Goal: Task Accomplishment & Management: Manage account settings

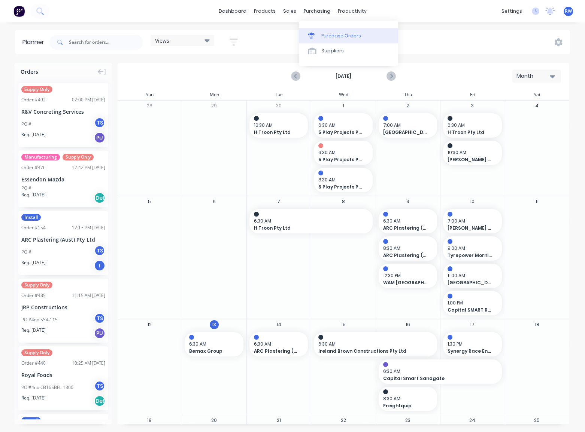
click at [318, 36] on div at bounding box center [313, 36] width 11 height 7
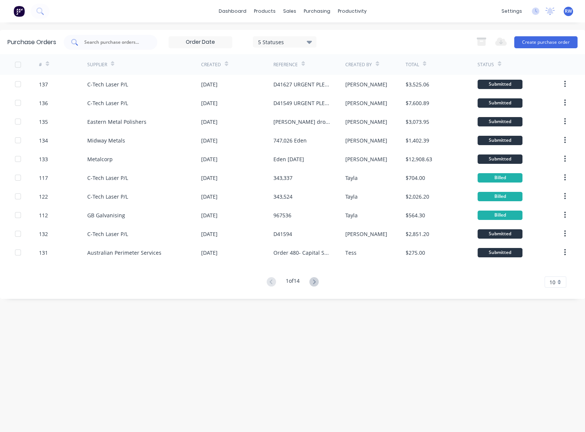
click at [109, 43] on input "text" at bounding box center [114, 42] width 62 height 7
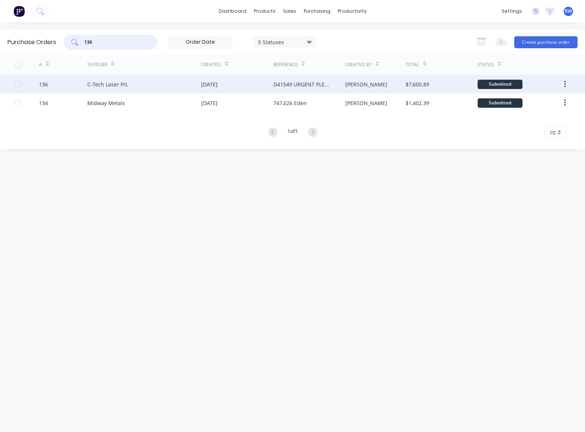
type input "136"
click at [97, 82] on div "C-Tech Laser P/L" at bounding box center [107, 84] width 41 height 8
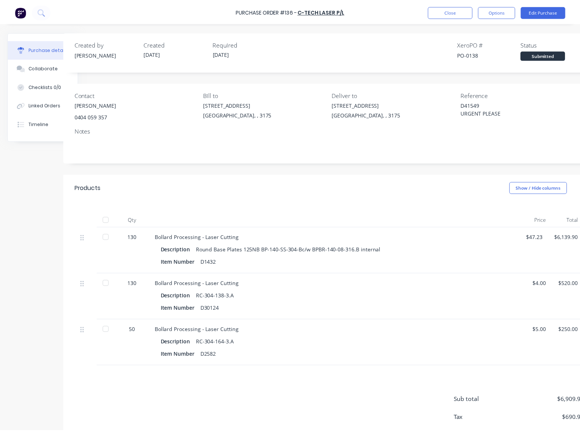
scroll to position [0, 46]
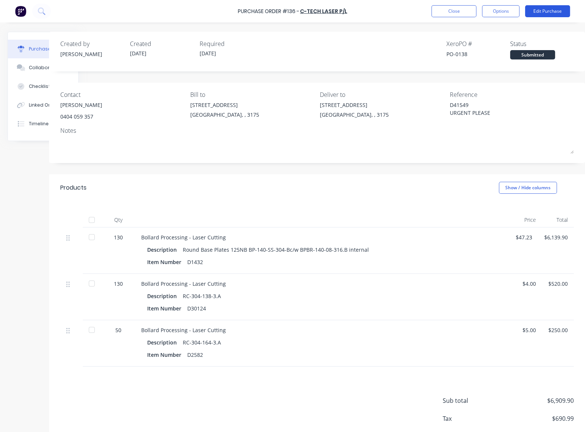
click at [547, 13] on button "Edit Purchase" at bounding box center [547, 11] width 45 height 12
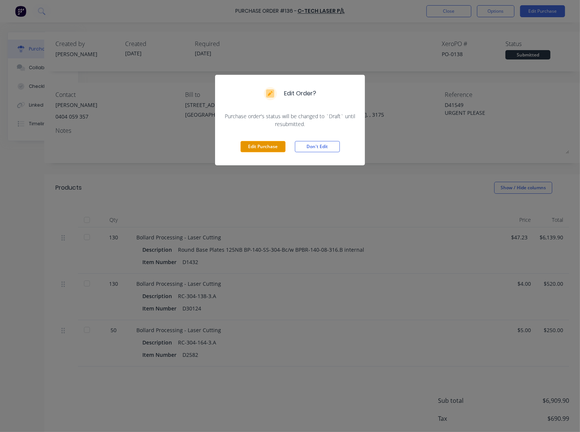
click at [266, 146] on button "Edit Purchase" at bounding box center [262, 146] width 45 height 11
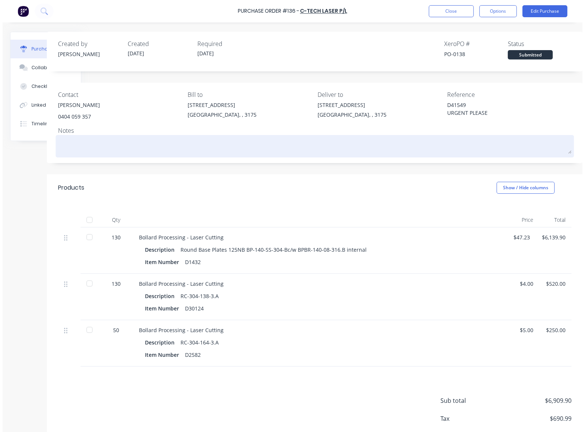
scroll to position [0, 37]
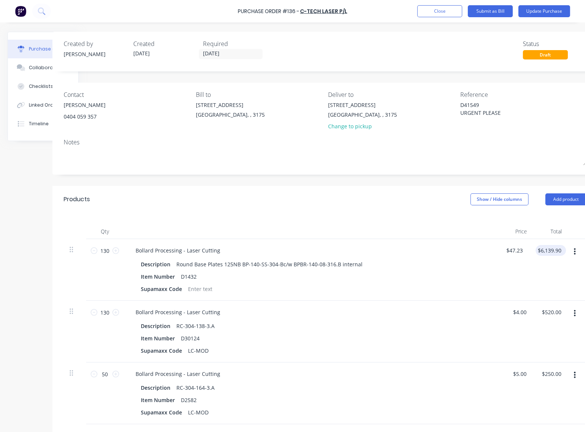
type textarea "x"
type input "6139.90"
click at [552, 251] on input "6139.90" at bounding box center [548, 250] width 27 height 11
type textarea "x"
click at [552, 251] on input "6139.90" at bounding box center [548, 250] width 27 height 11
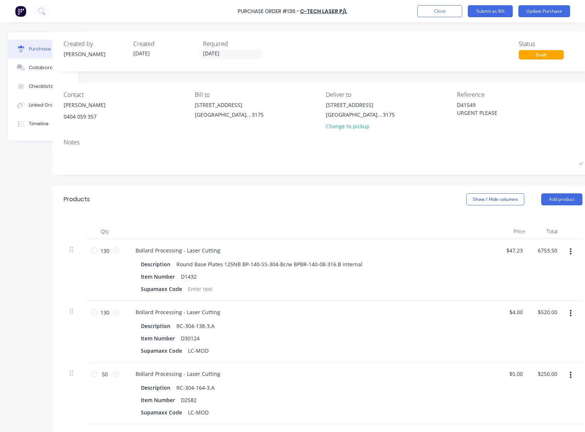
type input "6753.50"
type textarea "x"
type input "$51.95"
type input "$6,753.50"
click at [443, 249] on div "Bollard Processing - Laser Cutting" at bounding box center [311, 250] width 362 height 11
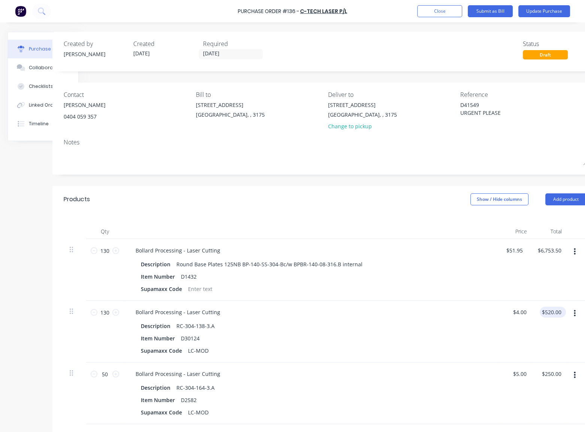
type textarea "x"
type input "520.00"
click at [554, 313] on input "520.00" at bounding box center [552, 312] width 20 height 11
type textarea "x"
click at [554, 313] on input "520.00" at bounding box center [552, 312] width 20 height 11
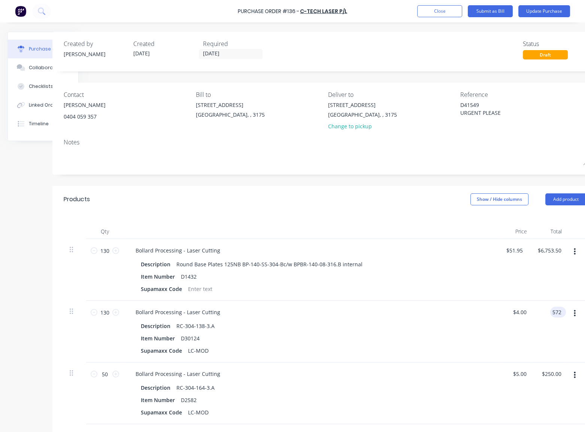
type input "572"
type textarea "x"
type input "$4.40"
type input "$572.00"
type input "250.00"
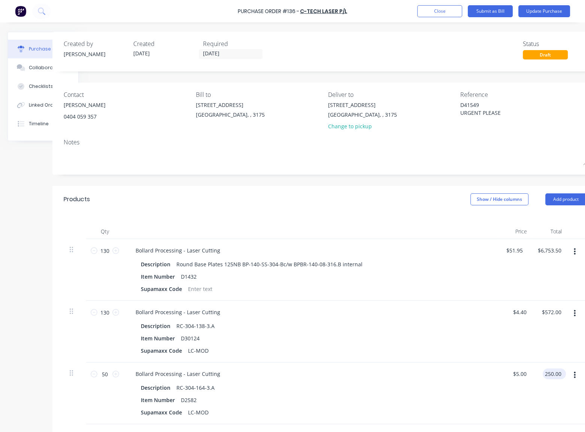
click at [554, 374] on input "250.00" at bounding box center [552, 374] width 20 height 11
type textarea "x"
click at [554, 374] on input "250.00" at bounding box center [552, 374] width 20 height 11
type input "257"
type textarea "x"
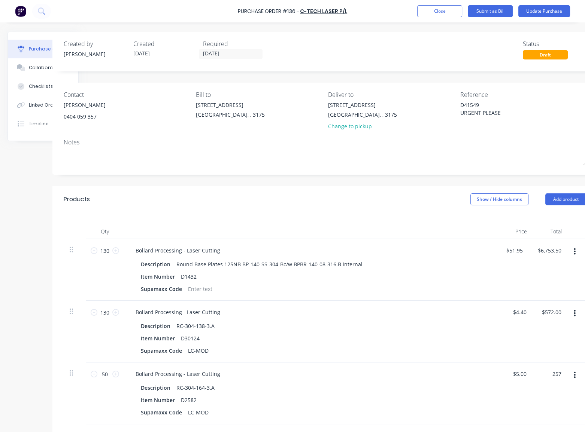
type input "$5.14"
type input "$257.00"
click at [454, 379] on div "Bollard Processing - Laser Cutting" at bounding box center [311, 374] width 362 height 11
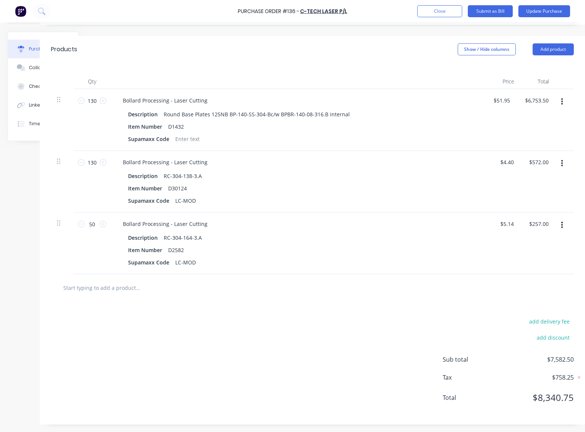
scroll to position [155, 55]
click at [575, 374] on icon at bounding box center [578, 377] width 7 height 7
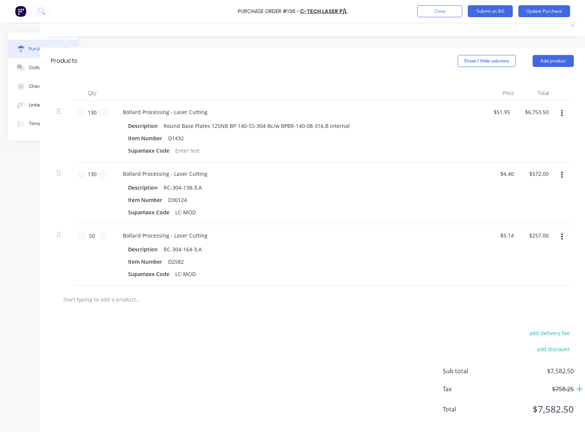
scroll to position [121, 55]
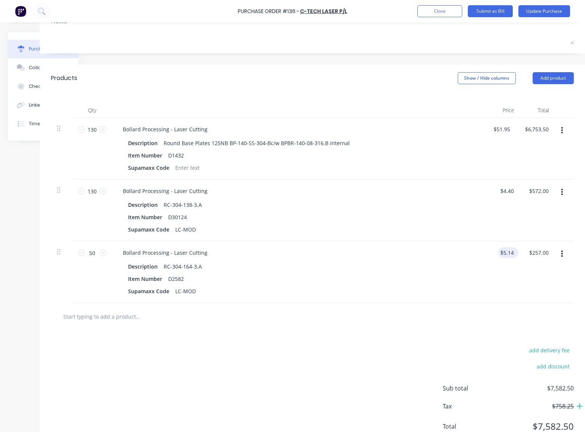
type textarea "x"
type input "5.14"
click at [505, 254] on input "5.14" at bounding box center [506, 252] width 17 height 11
type textarea "x"
click at [505, 254] on input "5.14" at bounding box center [508, 252] width 14 height 11
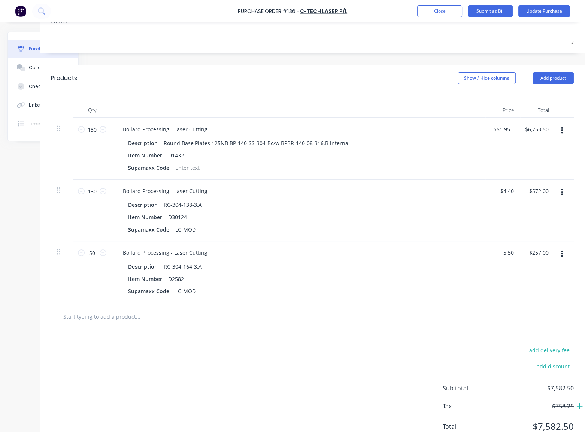
type input "5.50"
type textarea "x"
type input "$5.50"
type input "$275.00"
click at [453, 271] on div "Description RC-304-164-3.A" at bounding box center [296, 266] width 343 height 11
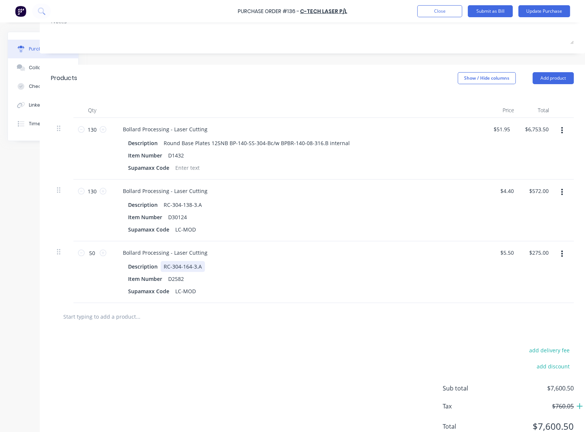
scroll to position [155, 55]
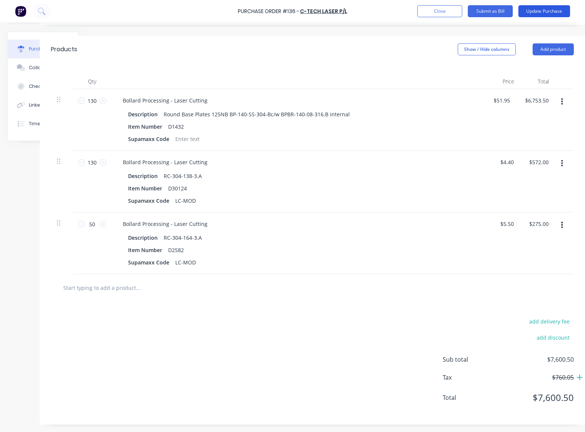
click at [541, 9] on button "Update Purchase" at bounding box center [544, 11] width 52 height 12
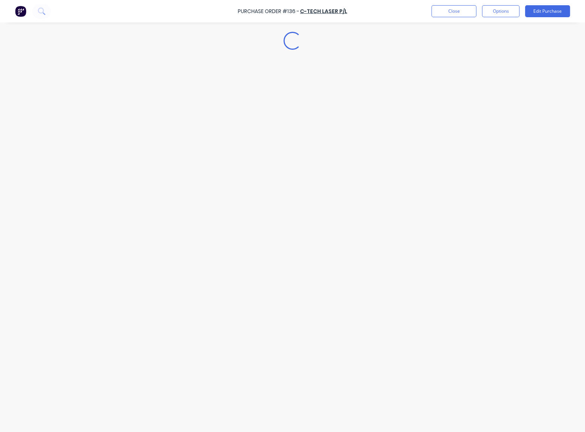
scroll to position [0, 0]
type textarea "x"
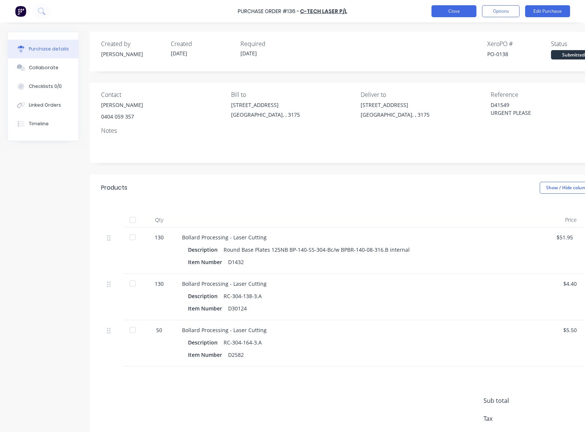
click at [450, 8] on button "Close" at bounding box center [453, 11] width 45 height 12
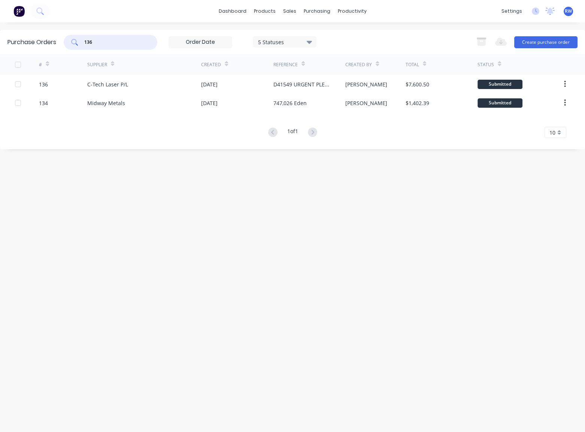
click at [103, 43] on input "136" at bounding box center [114, 42] width 62 height 7
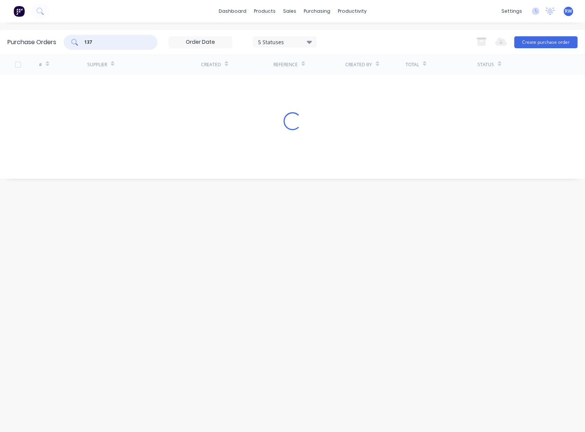
type input "137"
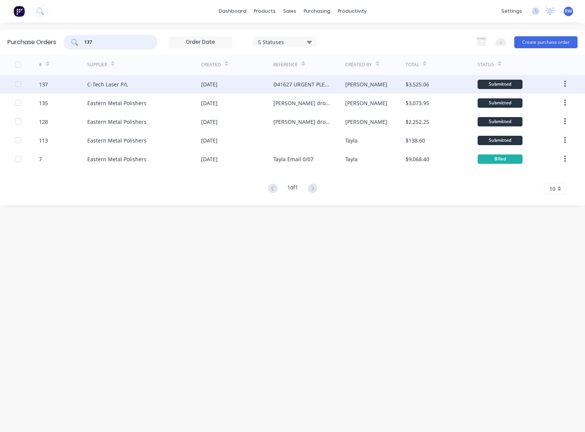
click at [101, 82] on div "C-Tech Laser P/L" at bounding box center [107, 84] width 41 height 8
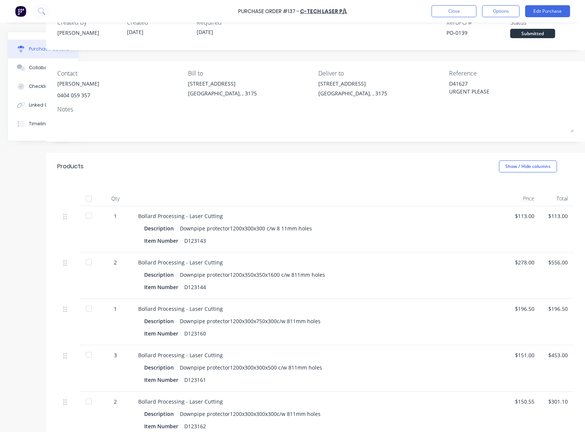
scroll to position [0, 49]
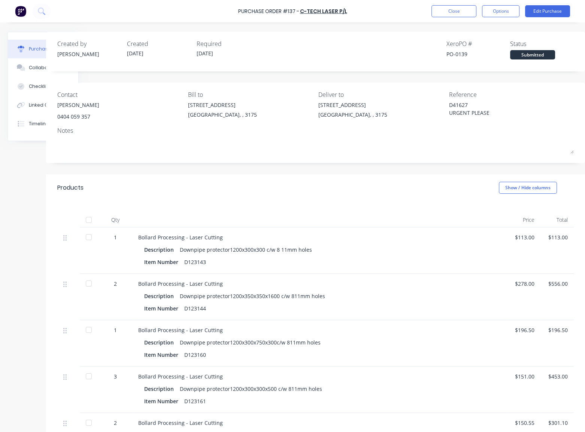
click at [560, 240] on div "$113.00" at bounding box center [557, 238] width 22 height 8
click at [551, 237] on div "$113.00" at bounding box center [557, 238] width 22 height 8
click at [543, 11] on button "Edit Purchase" at bounding box center [547, 11] width 45 height 12
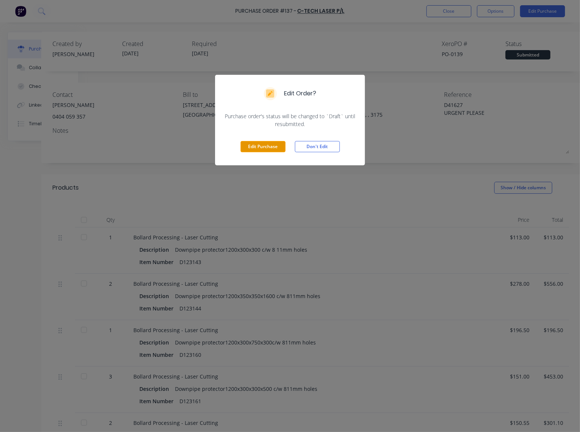
click at [252, 145] on button "Edit Purchase" at bounding box center [262, 146] width 45 height 11
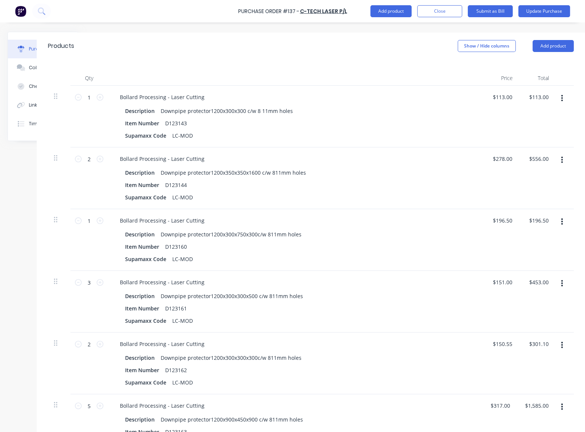
scroll to position [136, 58]
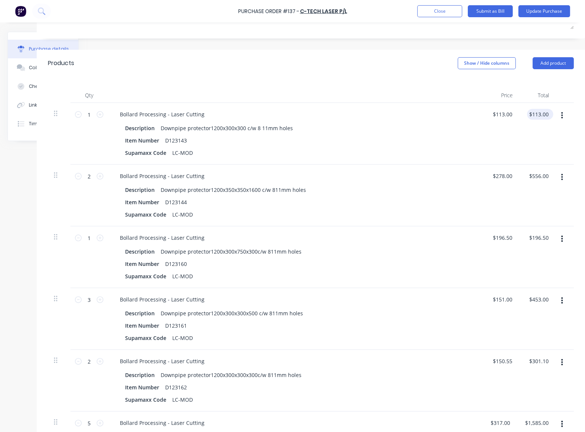
type textarea "x"
click at [542, 117] on input "113.00" at bounding box center [538, 114] width 23 height 11
type input "124.3"
type textarea "x"
type input "$124.30"
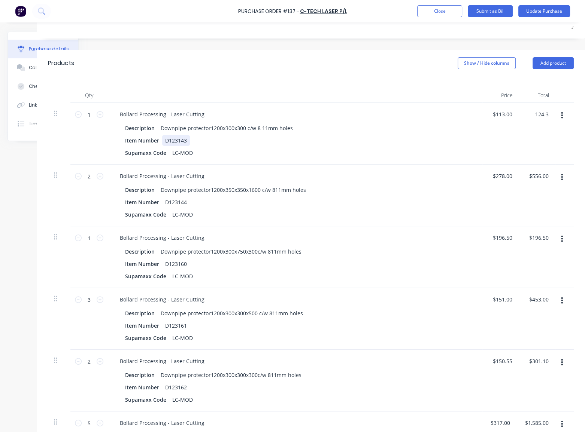
type input "$124.30"
click at [475, 135] on div "Bollard Processing - Laser Cutting Description Downpipe protector1200x300x300 c…" at bounding box center [295, 134] width 374 height 62
type textarea "x"
type input "556.00"
click at [537, 179] on input "556.00" at bounding box center [540, 176] width 20 height 11
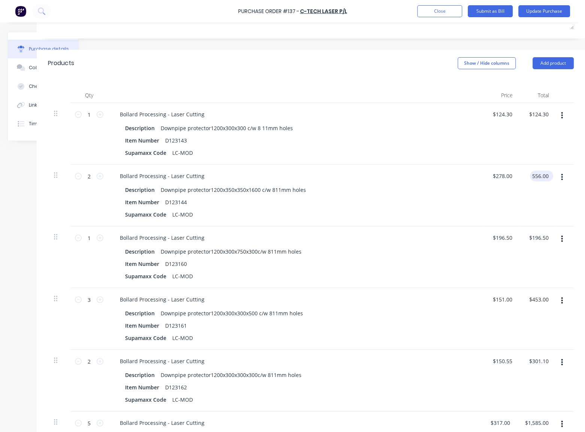
click at [544, 175] on input "556.00" at bounding box center [540, 176] width 20 height 11
type textarea "x"
click at [544, 175] on input "556.00" at bounding box center [540, 176] width 20 height 11
type input "611.6"
type textarea "x"
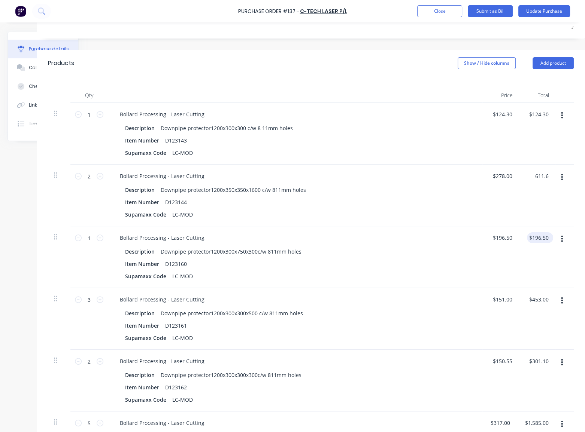
type input "$305.80"
type input "$611.60"
type input "196.50"
click at [543, 239] on input "196.50" at bounding box center [538, 237] width 23 height 11
type textarea "x"
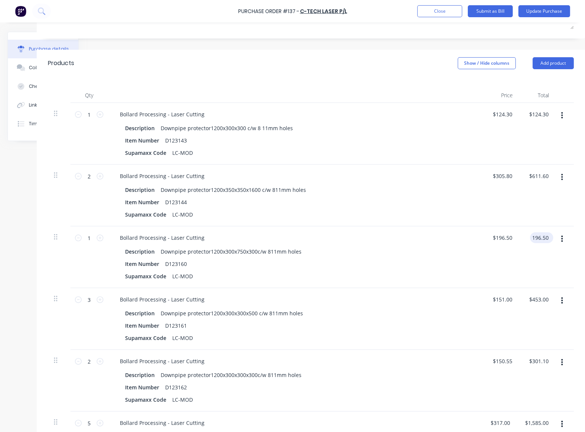
click at [543, 239] on input "196.50" at bounding box center [540, 237] width 20 height 11
type input "216.15"
type textarea "x"
type input "$216.15"
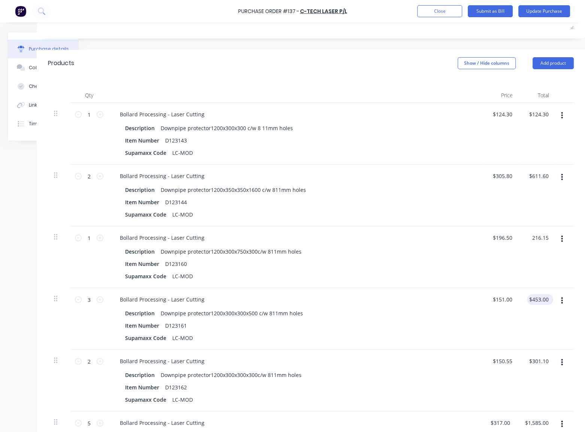
type input "453.00"
click at [539, 298] on input "453.00" at bounding box center [538, 299] width 23 height 11
type textarea "x"
click at [539, 298] on input "453.00" at bounding box center [540, 299] width 20 height 11
type input "498.3"
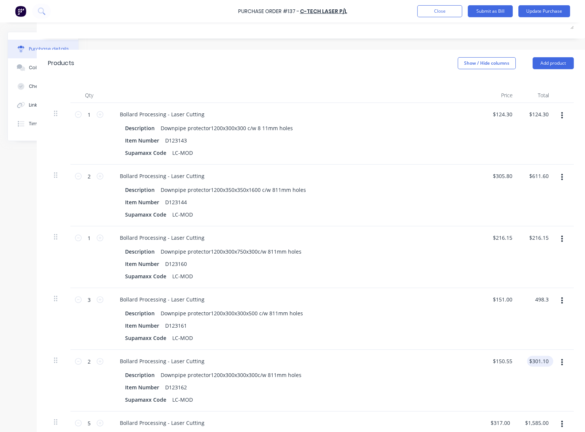
type textarea "x"
type input "$166.10"
type input "$498.30"
type input "301.10"
click at [535, 362] on input "301.10" at bounding box center [538, 361] width 23 height 11
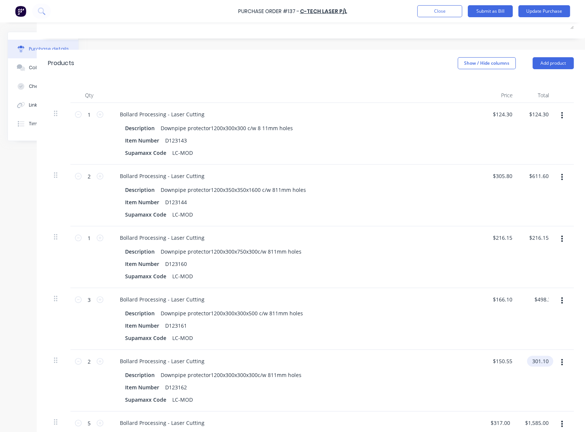
type textarea "x"
click at [535, 362] on input "301.10" at bounding box center [538, 361] width 23 height 11
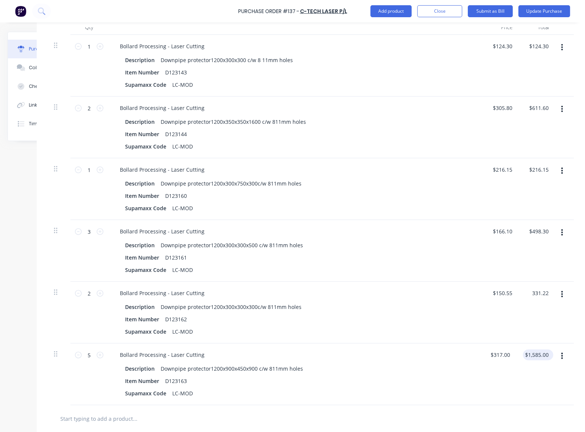
type input "331.22"
type textarea "x"
type input "$165.61"
type input "$331.22"
type input "1585.00"
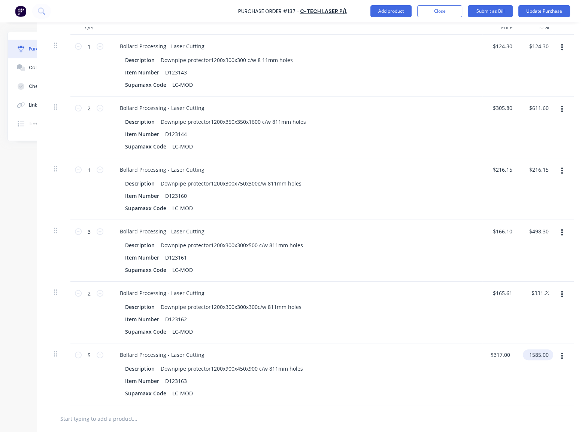
click at [543, 356] on input "1585.00" at bounding box center [536, 355] width 27 height 11
type textarea "x"
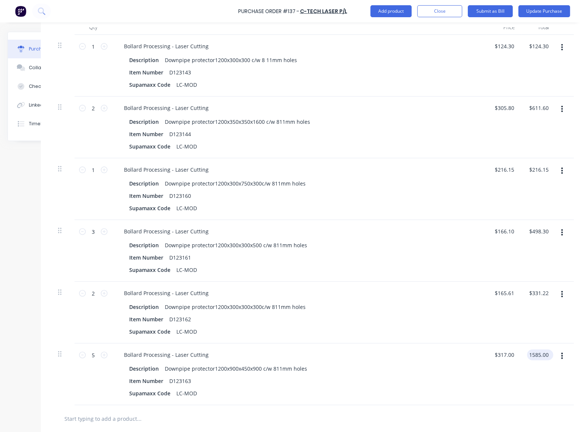
click at [543, 356] on input "1585.00" at bounding box center [538, 355] width 23 height 11
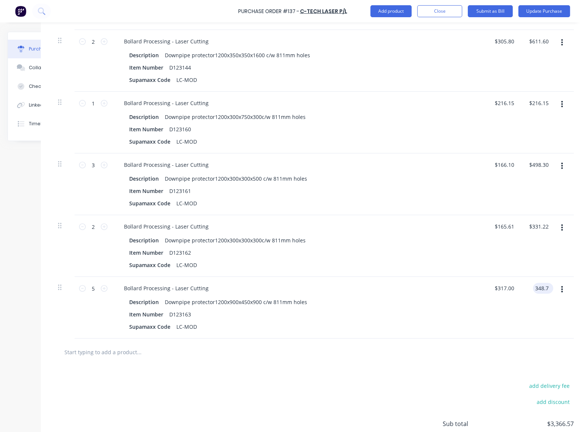
scroll to position [273, 54]
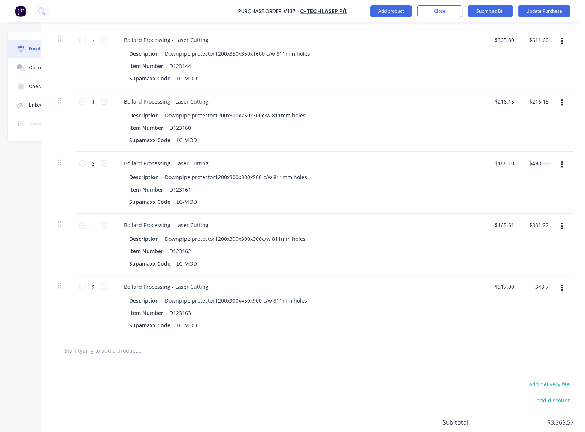
type input "348.7"
type textarea "x"
type input "$69.74"
type input "$348.70"
click at [446, 315] on div "Item Number D123163" at bounding box center [297, 313] width 343 height 11
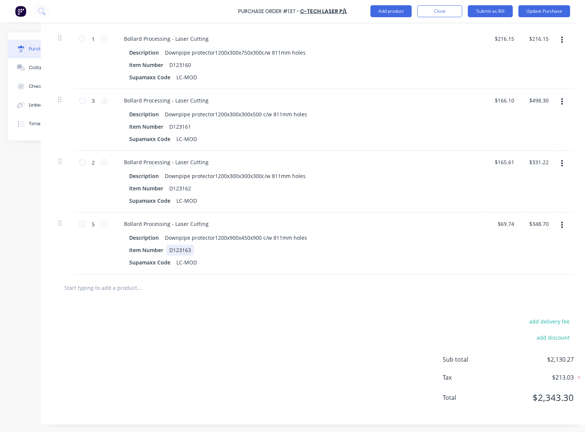
scroll to position [341, 54]
click at [575, 374] on icon at bounding box center [578, 377] width 7 height 7
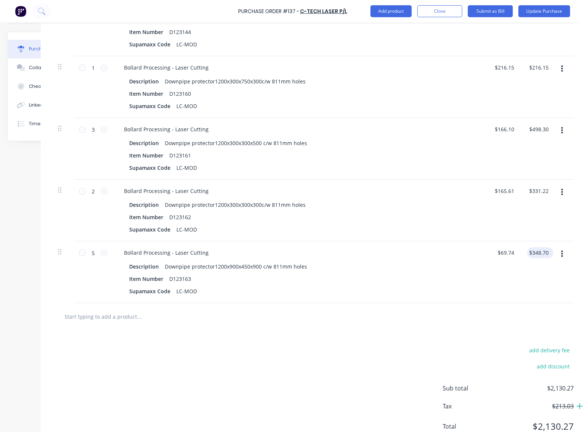
type textarea "x"
type input "348.70"
click at [534, 251] on input "348.70" at bounding box center [538, 252] width 23 height 11
type textarea "x"
click at [534, 251] on input "348.70" at bounding box center [540, 252] width 20 height 11
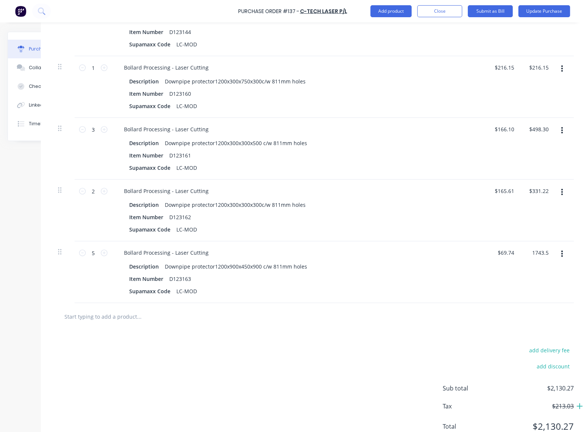
type input "1743.5"
type textarea "x"
type input "$348.70"
type input "$1,743.50"
click at [447, 262] on div "Description Downpipe protector1200x900x450x900 c/w 811mm holes" at bounding box center [297, 266] width 343 height 11
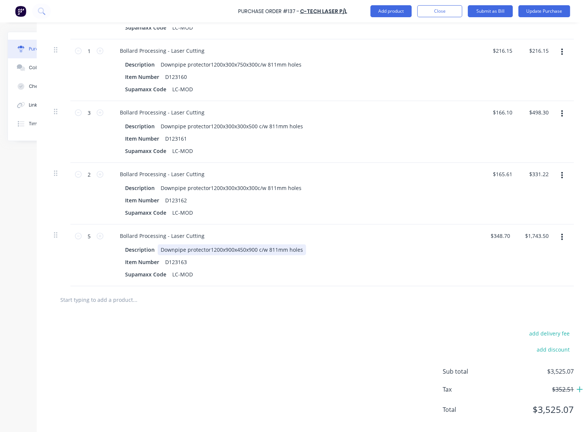
scroll to position [341, 54]
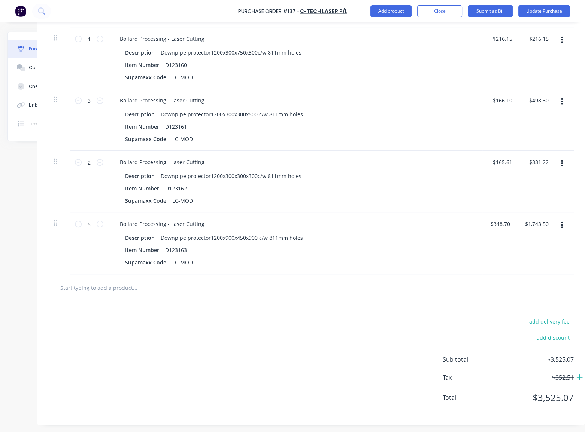
click at [343, 284] on div at bounding box center [311, 287] width 514 height 15
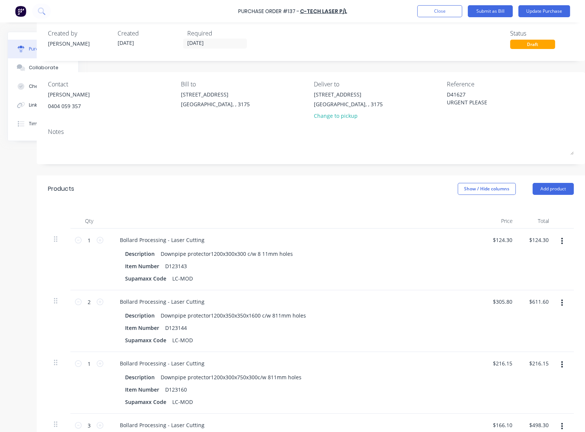
scroll to position [0, 58]
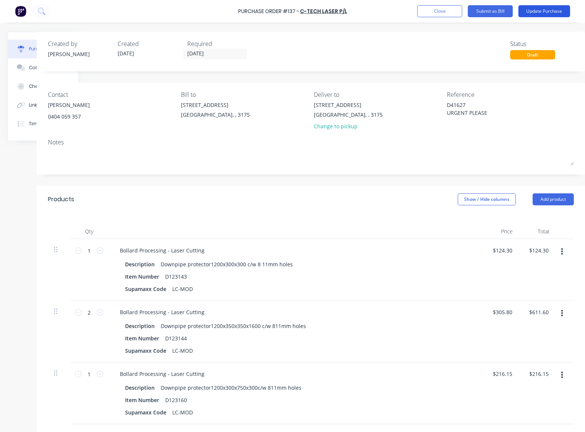
click at [540, 10] on button "Update Purchase" at bounding box center [544, 11] width 52 height 12
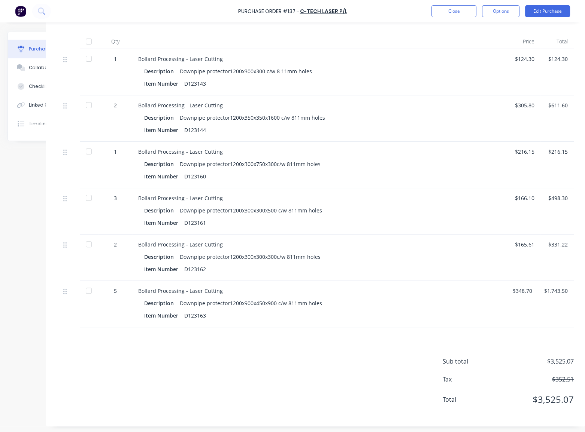
scroll to position [185, 49]
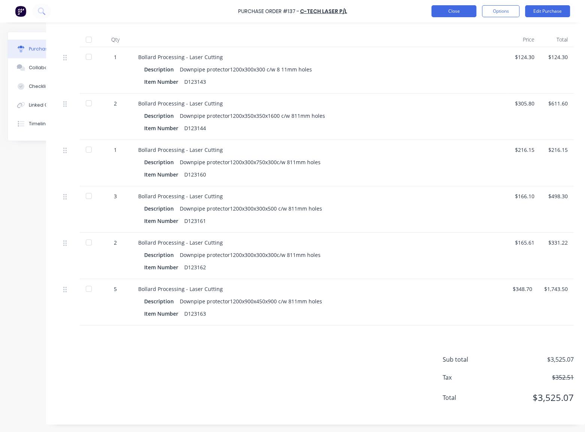
click at [447, 14] on button "Close" at bounding box center [453, 11] width 45 height 12
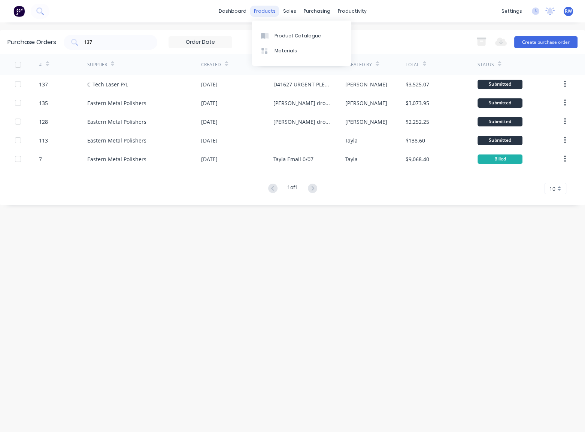
click at [271, 11] on div "products" at bounding box center [264, 11] width 29 height 11
click at [281, 37] on div "Product Catalogue" at bounding box center [297, 36] width 46 height 7
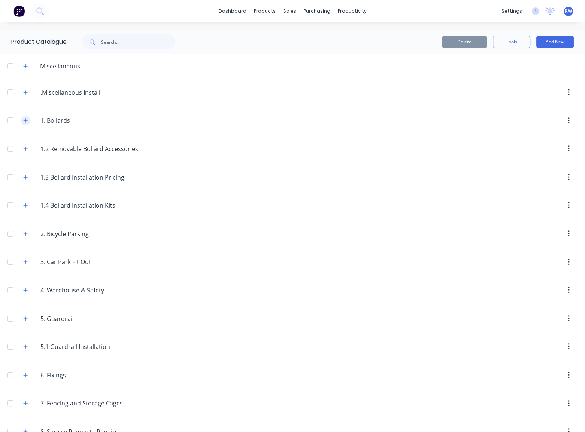
click at [25, 122] on icon "button" at bounding box center [25, 120] width 4 height 5
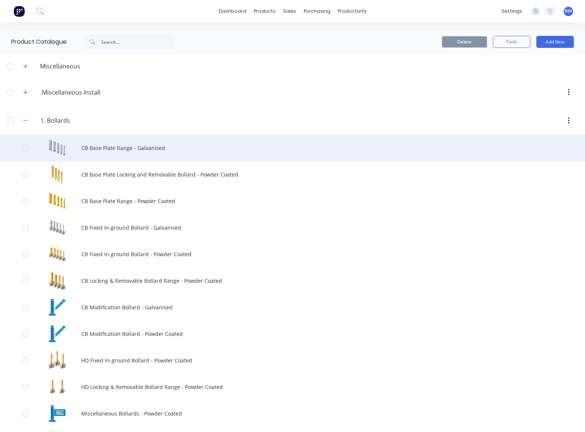
click at [133, 151] on div "CB Base Plate Range - Galvanised" at bounding box center [292, 148] width 585 height 27
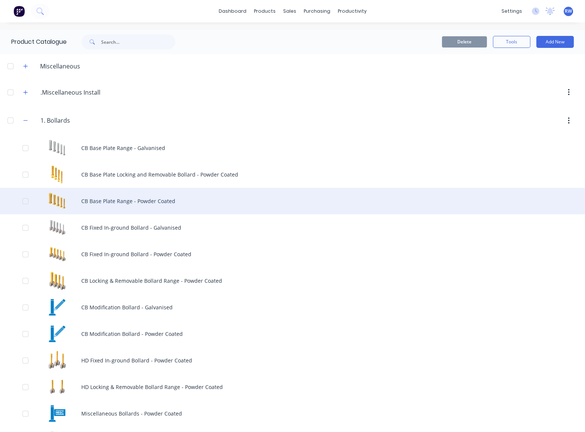
click at [127, 199] on div "CB Base Plate Range - Powder Coated" at bounding box center [292, 201] width 585 height 27
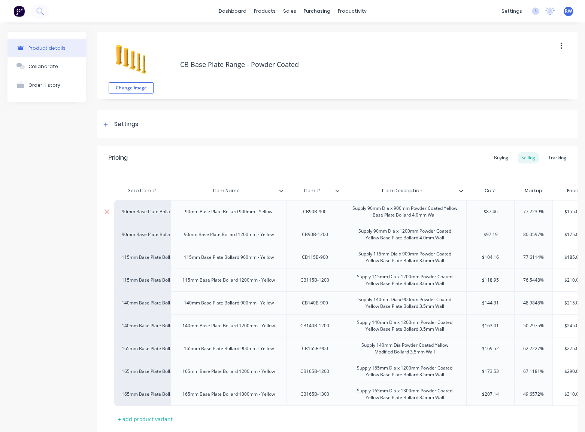
click at [312, 213] on div "CB90B-900" at bounding box center [314, 212] width 37 height 10
click at [225, 216] on div "90mm Base Plate Bollard 900mm - Yellow" at bounding box center [228, 212] width 99 height 10
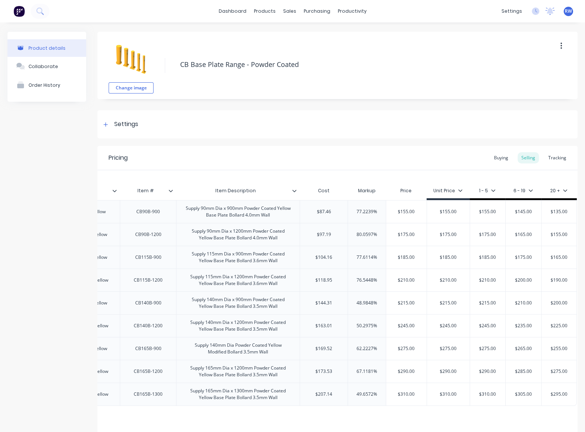
scroll to position [0, 172]
click at [234, 8] on link "dashboard" at bounding box center [232, 11] width 35 height 11
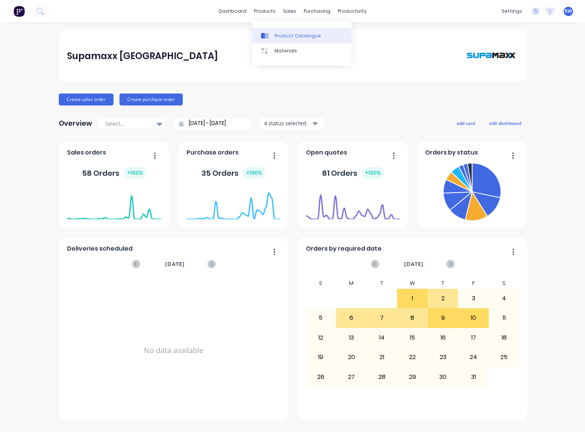
click at [270, 36] on div at bounding box center [266, 36] width 11 height 7
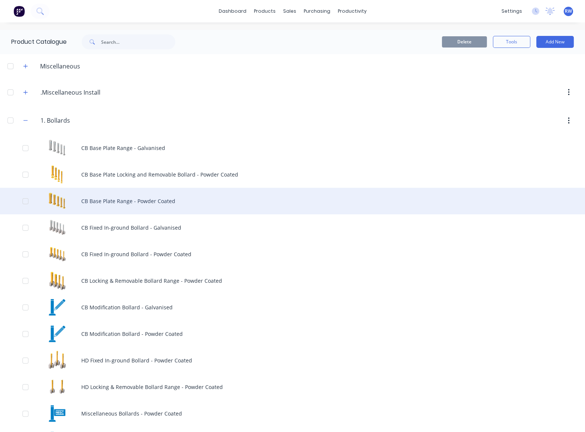
click at [136, 206] on div "CB Base Plate Range - Powder Coated" at bounding box center [292, 201] width 585 height 27
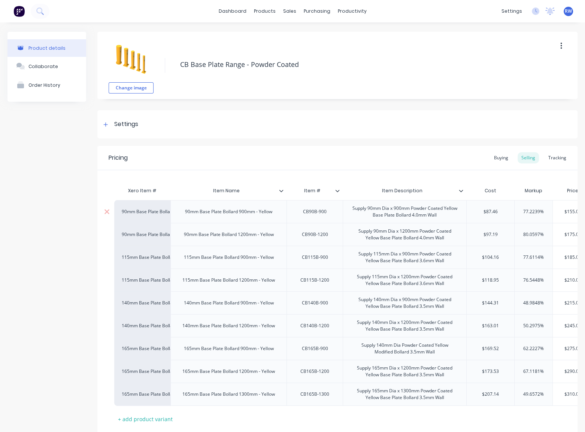
type textarea "x"
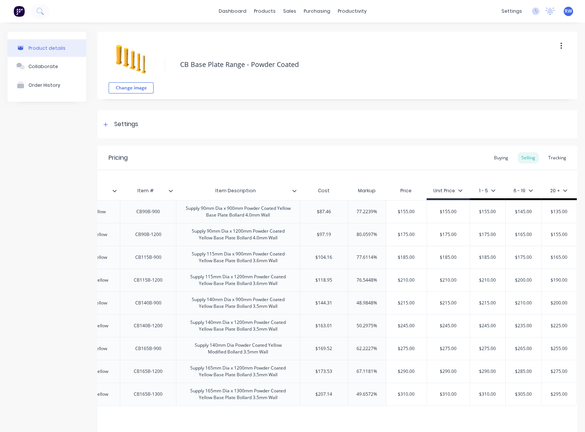
scroll to position [0, 172]
click at [493, 159] on div "Buying" at bounding box center [501, 157] width 22 height 11
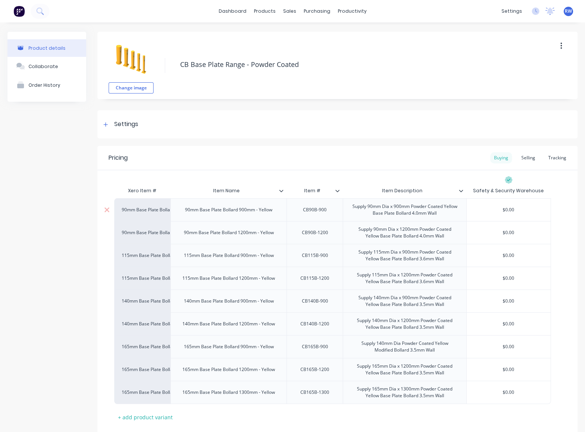
scroll to position [0, 0]
click at [523, 157] on div "Selling" at bounding box center [527, 157] width 21 height 11
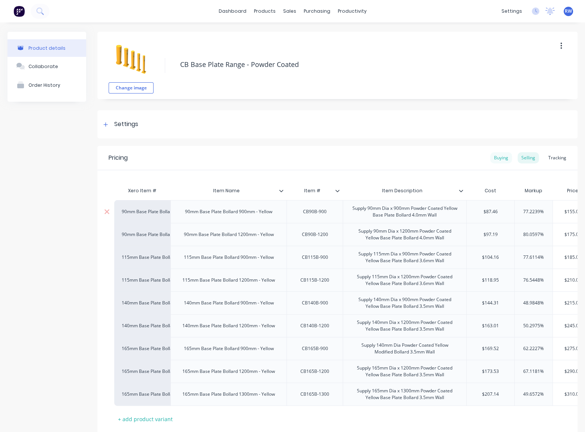
click at [490, 157] on div "Buying" at bounding box center [501, 157] width 22 height 11
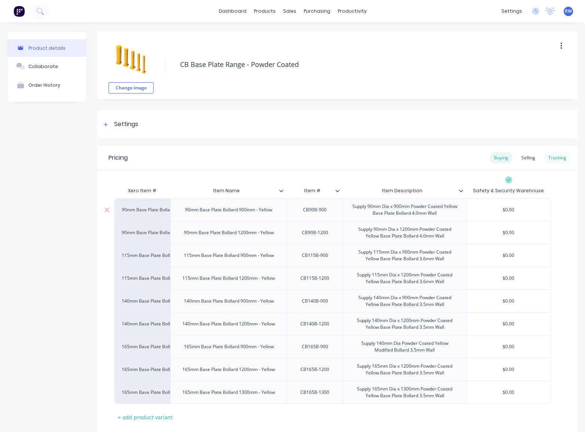
click at [552, 156] on div "Tracking" at bounding box center [556, 157] width 25 height 11
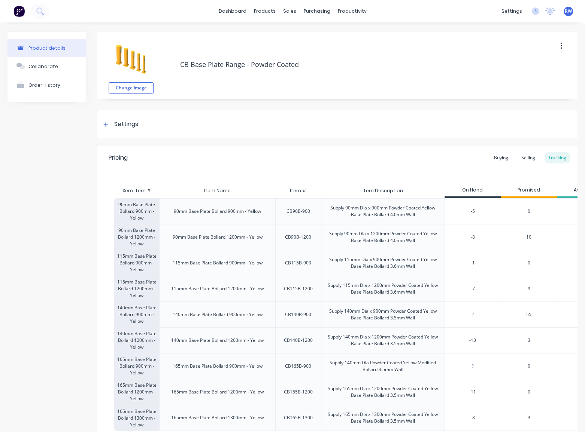
type input "-5"
click at [484, 211] on input "-5" at bounding box center [473, 211] width 56 height 7
type input "-8"
click at [483, 235] on input "-8" at bounding box center [473, 237] width 56 height 7
click at [481, 240] on input "-8" at bounding box center [473, 237] width 56 height 7
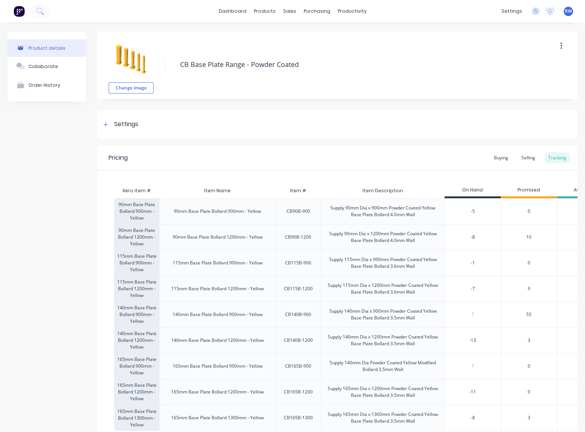
click at [481, 218] on div "-5" at bounding box center [473, 211] width 56 height 19
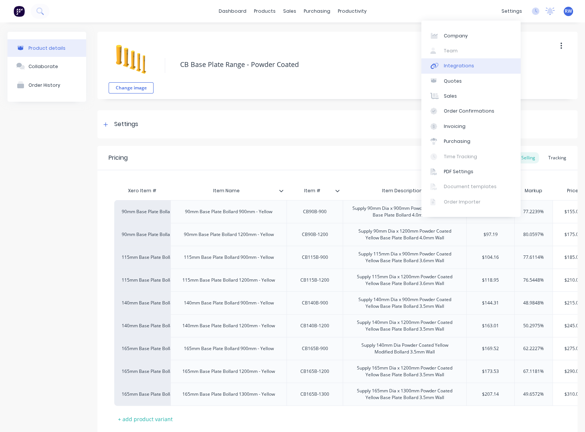
click at [452, 64] on div "Integrations" at bounding box center [459, 66] width 30 height 7
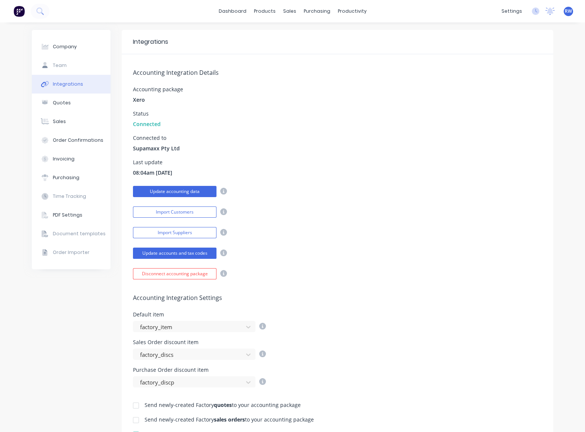
click at [171, 191] on button "Update accounting data" at bounding box center [174, 191] width 83 height 11
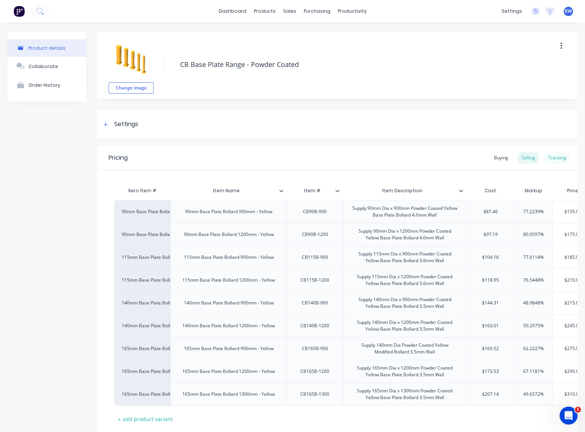
click at [553, 156] on div "Tracking" at bounding box center [556, 157] width 25 height 11
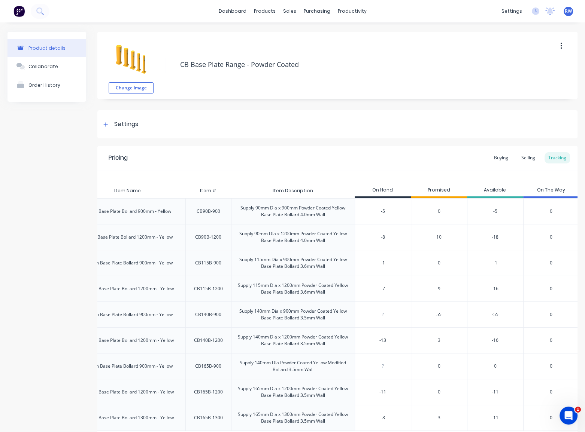
scroll to position [0, 97]
type input "-8"
click at [377, 235] on input "-8" at bounding box center [381, 237] width 56 height 7
click at [374, 239] on input "-8" at bounding box center [381, 237] width 56 height 7
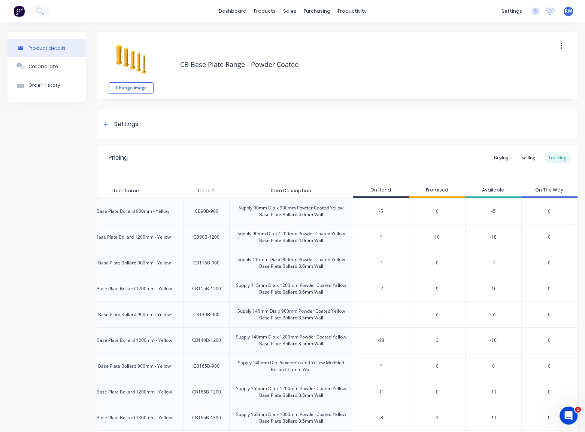
type textarea "x"
type input "32"
type textarea "x"
type input "32"
click at [395, 260] on input "-1" at bounding box center [381, 263] width 56 height 7
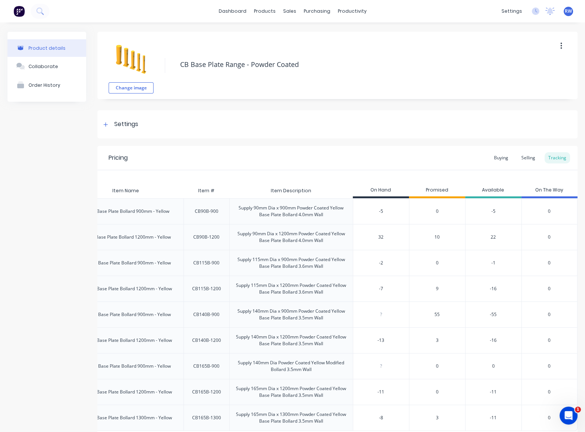
type input "-3"
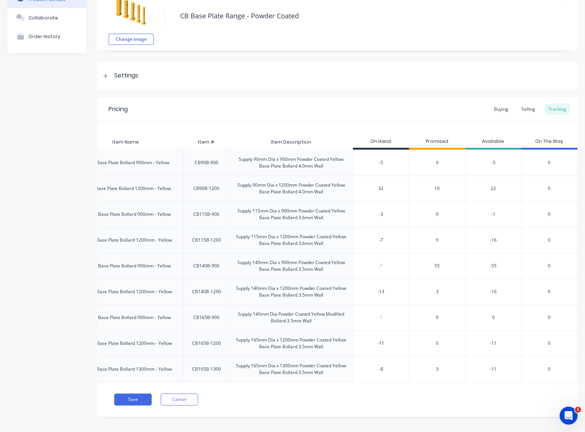
scroll to position [59, 0]
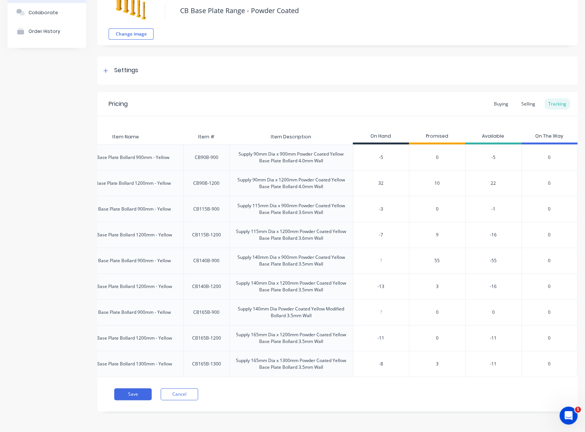
type textarea "x"
type input "-3"
click at [128, 398] on button "Save" at bounding box center [132, 395] width 37 height 12
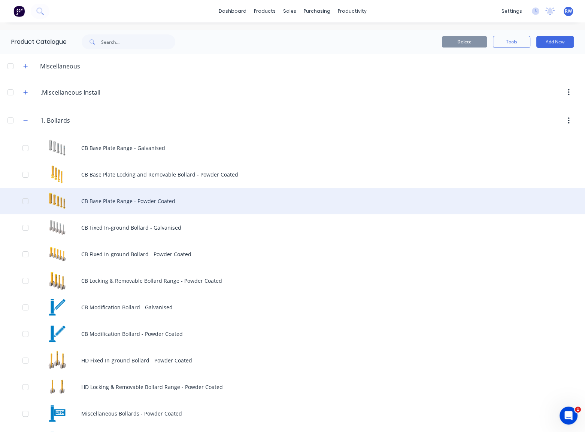
click at [149, 204] on div "CB Base Plate Range - Powder Coated" at bounding box center [292, 201] width 585 height 27
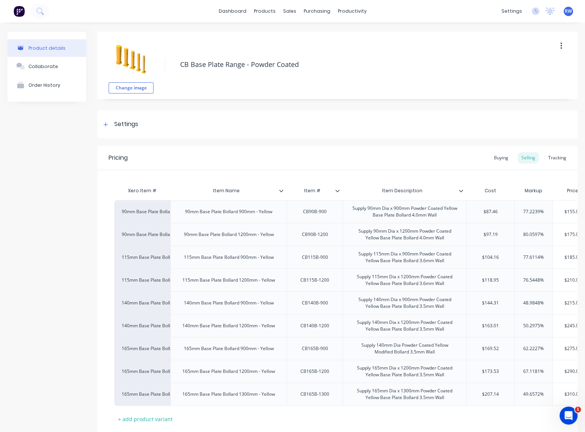
type textarea "x"
click at [545, 154] on div "Tracking" at bounding box center [556, 157] width 25 height 11
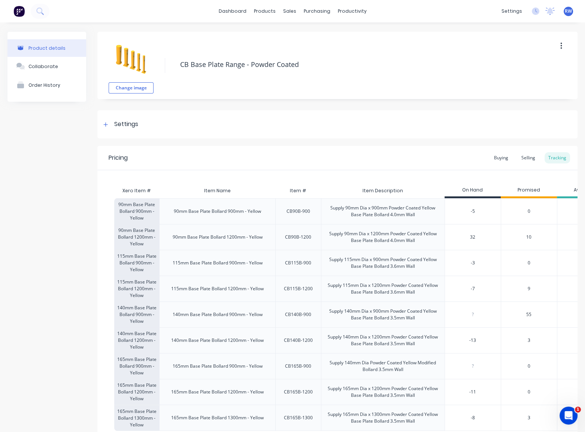
type input "-5"
drag, startPoint x: 472, startPoint y: 212, endPoint x: 478, endPoint y: 228, distance: 17.3
click at [472, 213] on input "-5" at bounding box center [473, 211] width 56 height 7
type textarea "x"
type input "20"
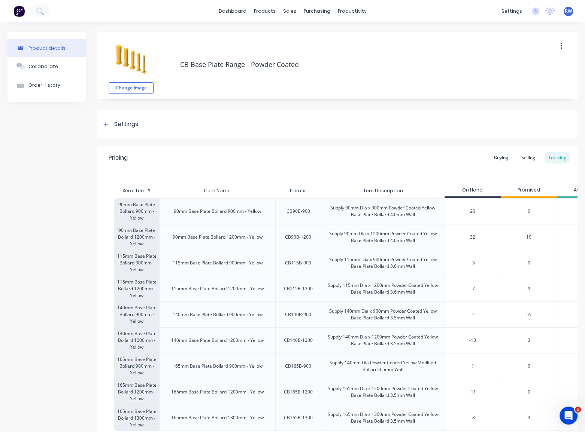
type textarea "x"
type input "20"
type input "32"
click at [490, 235] on input "32" at bounding box center [473, 237] width 56 height 7
drag, startPoint x: 476, startPoint y: 263, endPoint x: 468, endPoint y: 263, distance: 7.9
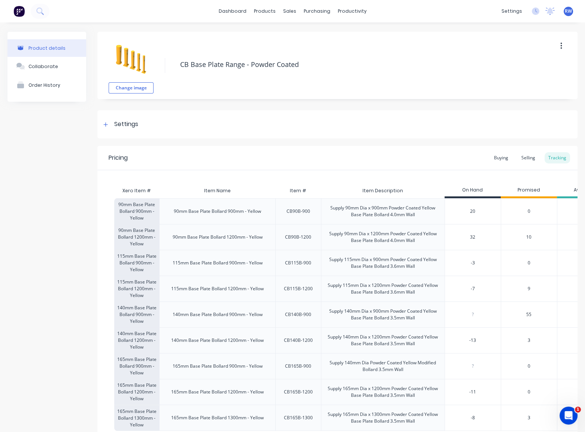
click at [468, 262] on input "-3" at bounding box center [473, 263] width 56 height 7
type input "30"
type textarea "x"
type input "30"
click at [492, 285] on div "-7" at bounding box center [473, 289] width 56 height 19
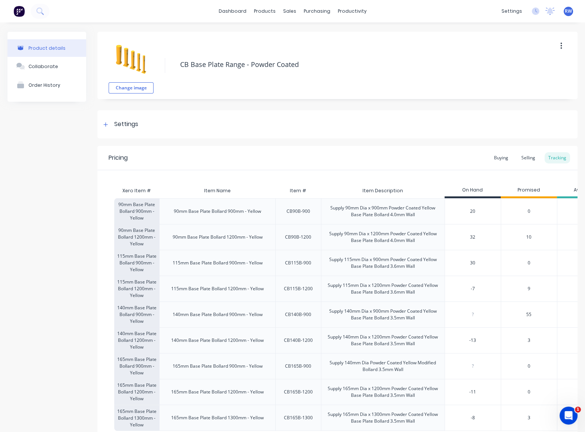
type input "-7"
click at [489, 264] on input "30" at bounding box center [473, 263] width 56 height 7
type textarea "x"
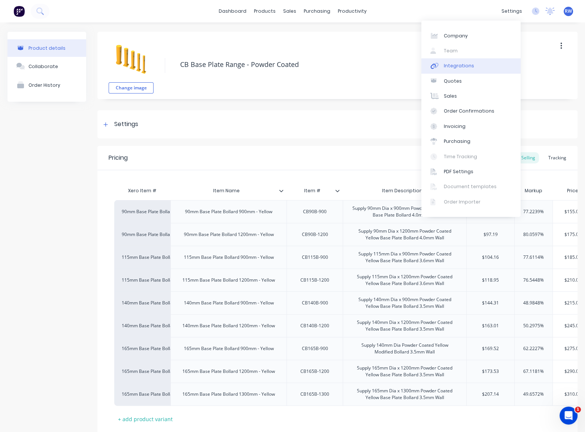
click at [461, 67] on div "Integrations" at bounding box center [459, 66] width 30 height 7
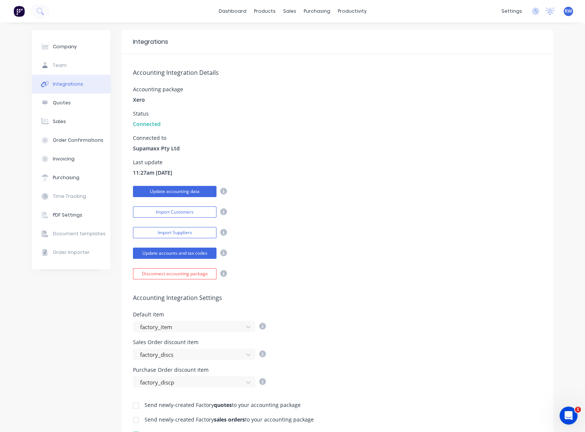
click at [160, 189] on button "Update accounting data" at bounding box center [174, 191] width 83 height 11
